Goal: Entertainment & Leisure: Consume media (video, audio)

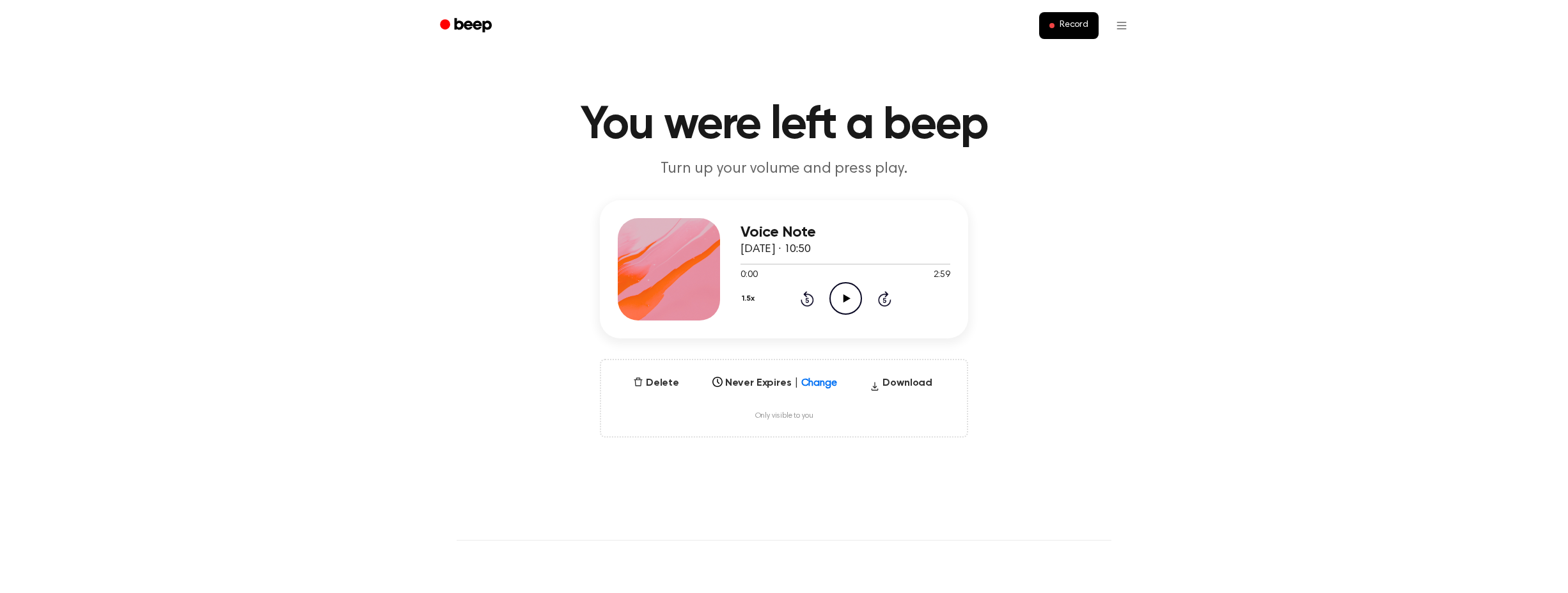
click at [830, 382] on icon at bounding box center [830, 379] width 13 height 13
click at [780, 468] on div "[DATE]" at bounding box center [775, 475] width 135 height 22
click at [834, 382] on div at bounding box center [830, 379] width 23 height 13
click at [763, 464] on div "[DATE]" at bounding box center [775, 475] width 135 height 22
